Goal: Information Seeking & Learning: Understand process/instructions

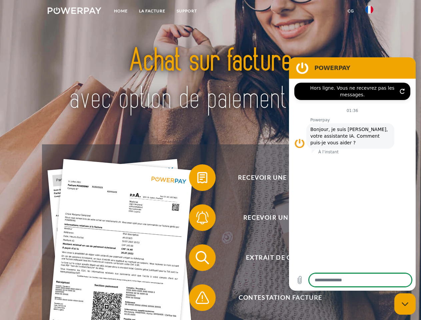
click at [74, 12] on img at bounding box center [75, 10] width 54 height 7
click at [369, 12] on img at bounding box center [369, 10] width 8 height 8
click at [351, 11] on link "CG" at bounding box center [351, 11] width 18 height 12
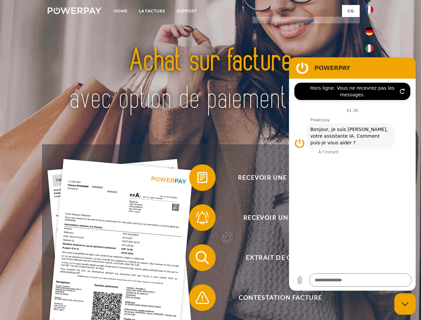
click at [197, 179] on span at bounding box center [192, 177] width 33 height 33
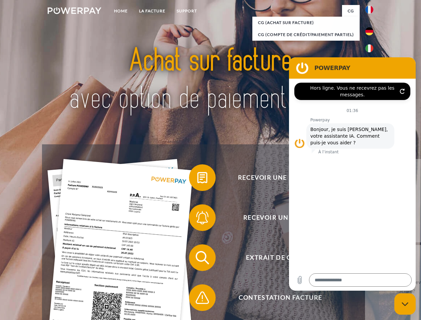
click at [197, 219] on div "Recevoir une facture ? Recevoir un rappel? Extrait de compte retour" at bounding box center [210, 277] width 337 height 267
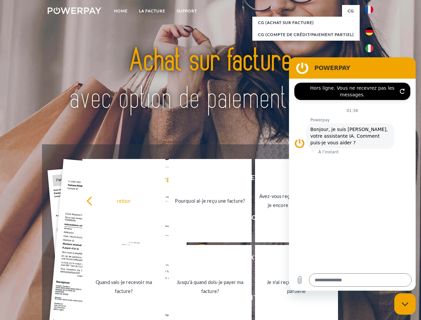
click at [197, 259] on link "Jusqu'à quand dois-je payer ma facture?" at bounding box center [210, 286] width 83 height 83
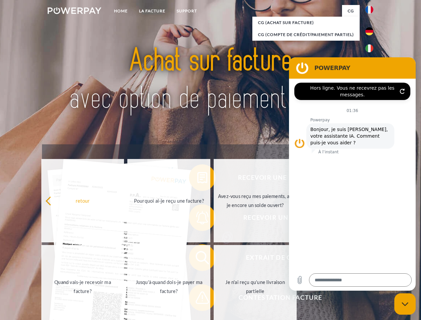
click at [197, 299] on div "retour Pourquoi ai-je reçu une facture? Avez-vous reçu mes paiements, ai-je enc…" at bounding box center [169, 244] width 269 height 172
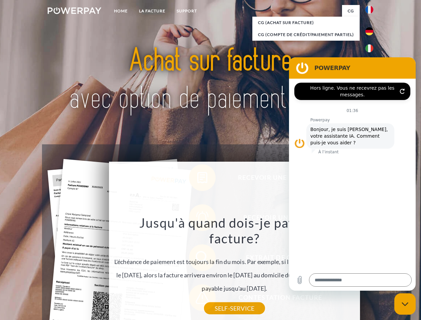
click at [405, 304] on icon "Fermer la fenêtre de messagerie" at bounding box center [405, 304] width 7 height 4
type textarea "*"
